Goal: Task Accomplishment & Management: Use online tool/utility

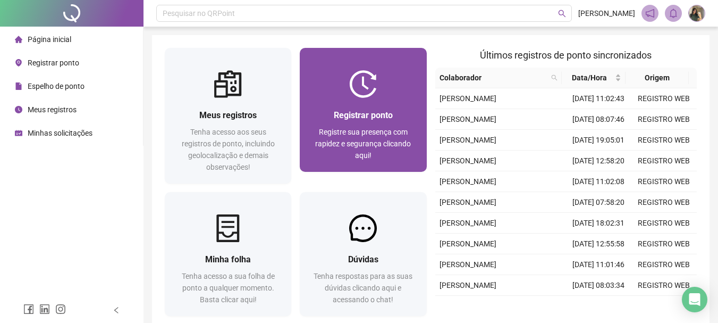
click at [397, 129] on span "Registre sua presença com rapidez e segurança clicando aqui!" at bounding box center [363, 144] width 96 height 32
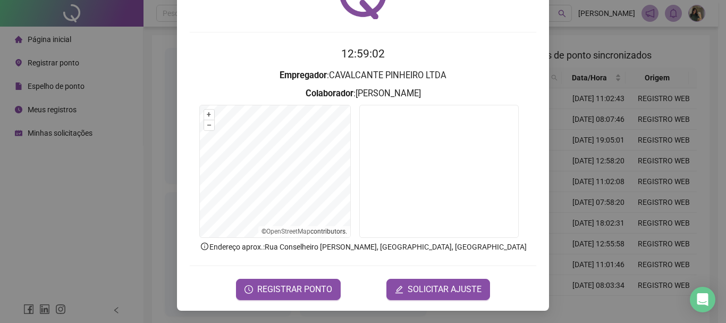
scroll to position [69, 0]
click at [290, 289] on span "REGISTRAR PONTO" at bounding box center [294, 288] width 75 height 13
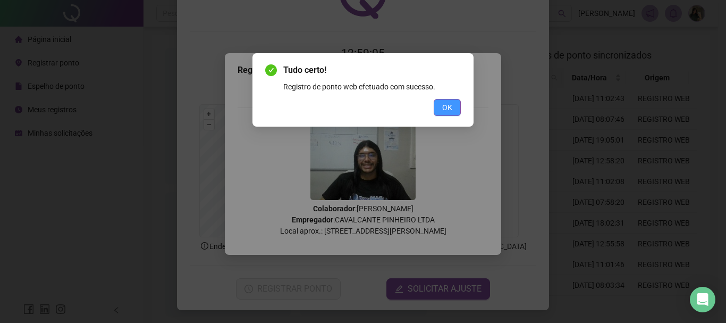
click at [448, 112] on span "OK" at bounding box center [447, 108] width 10 height 12
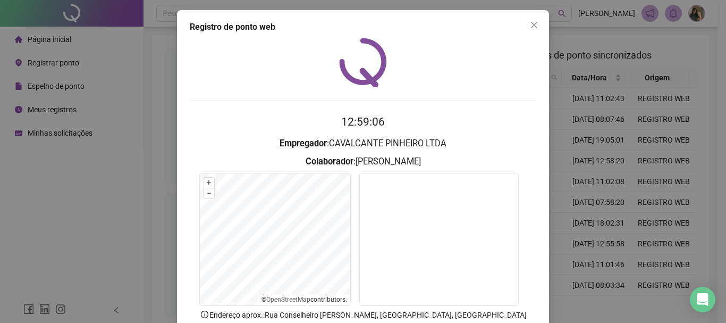
scroll to position [0, 0]
click at [531, 17] on div "Registro de ponto web 12:59:06 Empregador : CAVALCANTE PINHEIRO LTDA Colaborado…" at bounding box center [363, 195] width 372 height 368
click at [530, 25] on icon "close" at bounding box center [534, 25] width 9 height 9
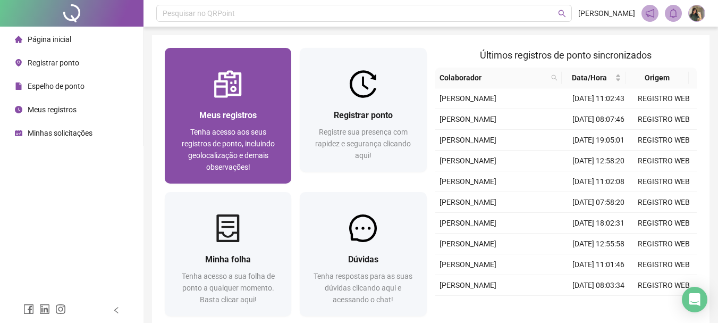
click at [216, 105] on div "Meus registros Tenha acesso aos seus registros de ponto, incluindo geolocalizaç…" at bounding box center [228, 141] width 127 height 86
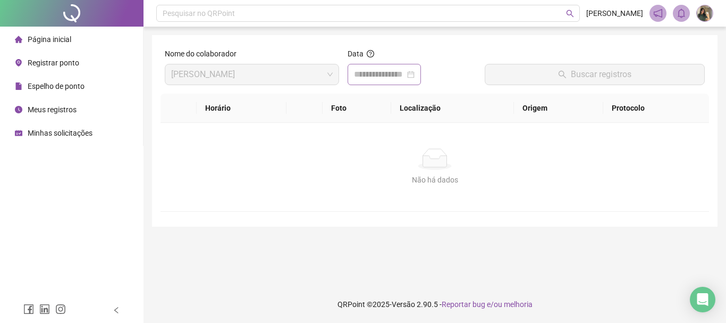
click at [415, 74] on div at bounding box center [384, 74] width 61 height 13
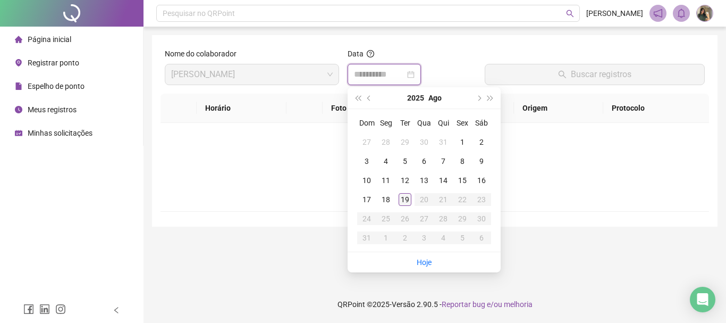
type input "**********"
click at [407, 198] on div "19" at bounding box center [405, 199] width 13 height 13
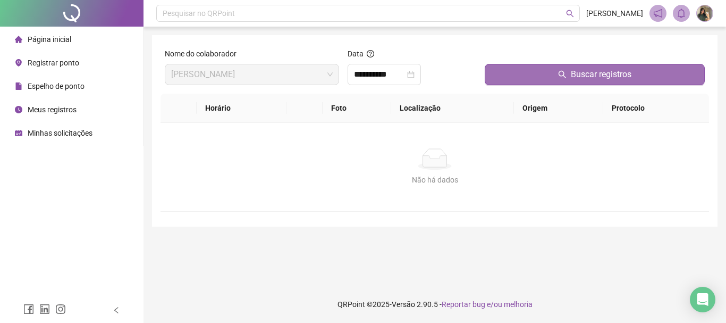
click at [509, 75] on button "Buscar registros" at bounding box center [595, 74] width 220 height 21
